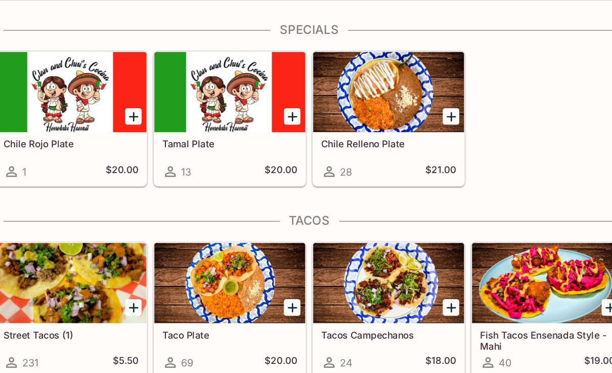
click at [189, 107] on div at bounding box center [246, 137] width 114 height 61
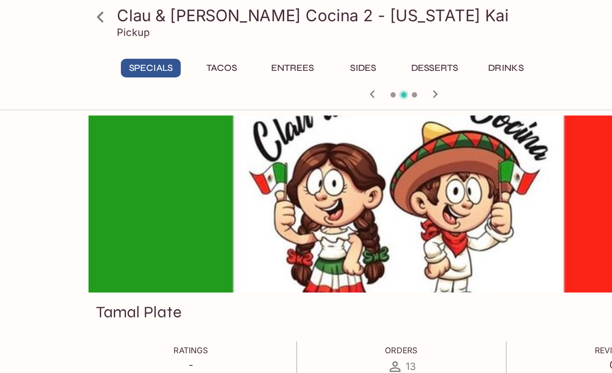
click at [116, 55] on button "Specials" at bounding box center [115, 52] width 46 height 14
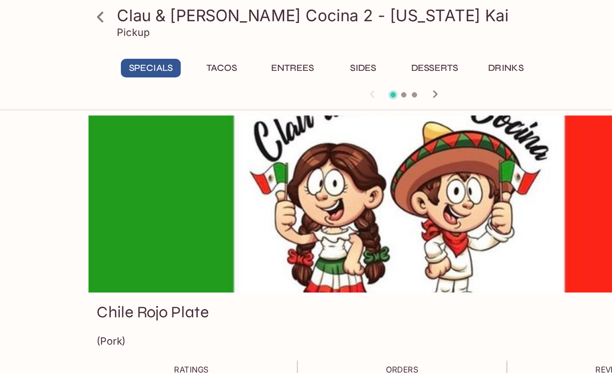
click at [169, 49] on button "Tacos" at bounding box center [168, 52] width 46 height 14
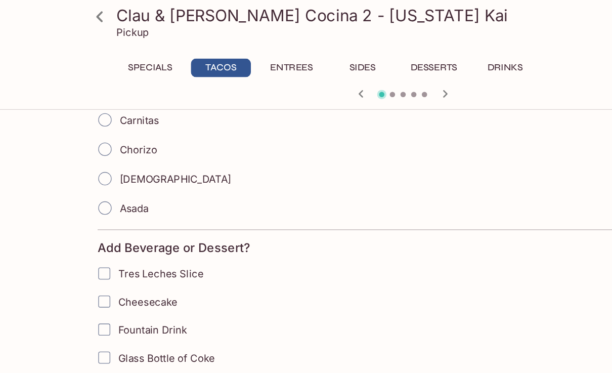
scroll to position [277, 0]
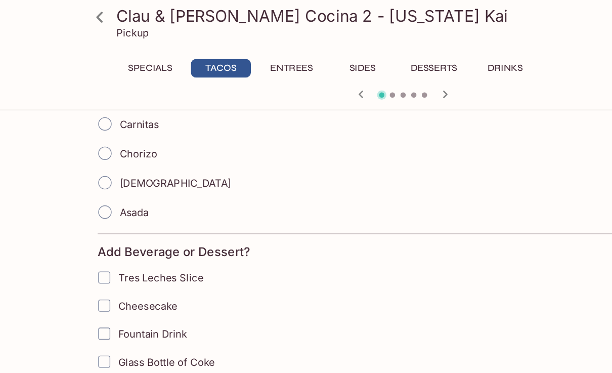
click at [228, 51] on button "Entrees" at bounding box center [222, 52] width 46 height 14
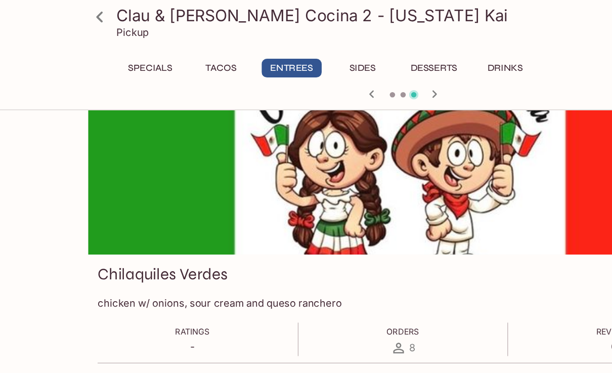
scroll to position [0, 0]
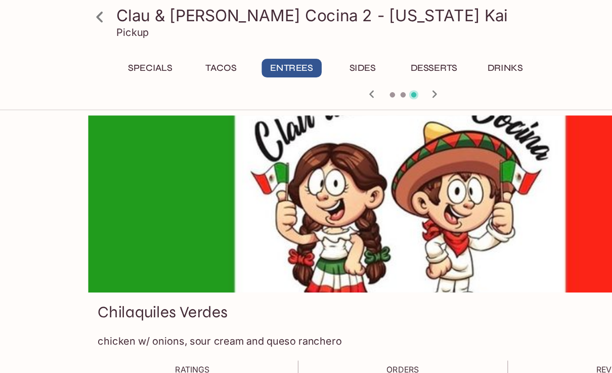
click at [289, 47] on button "Sides" at bounding box center [275, 52] width 46 height 14
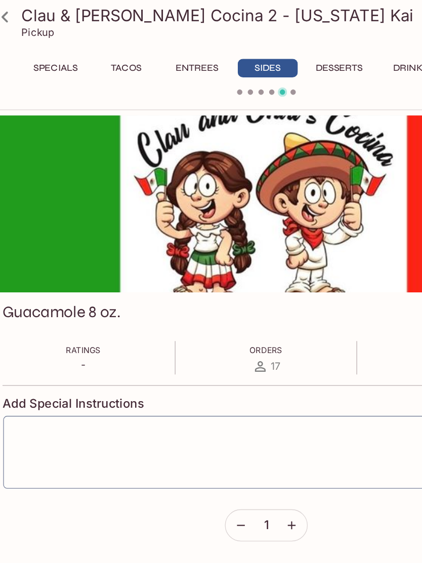
click at [267, 45] on button "Desserts" at bounding box center [266, 52] width 47 height 14
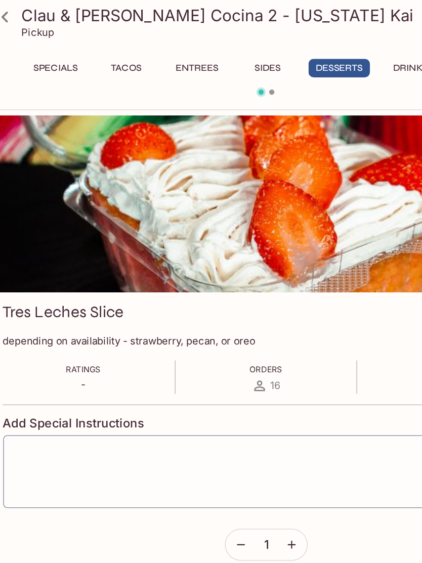
click at [316, 53] on button "Drinks" at bounding box center [320, 52] width 46 height 14
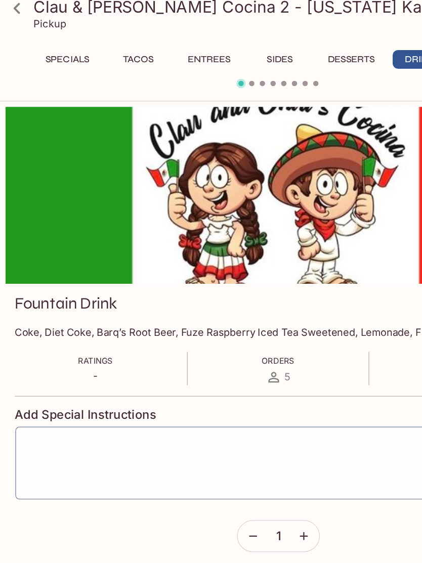
click at [47, 50] on button "Specials" at bounding box center [51, 52] width 46 height 14
